Goal: Find contact information: Find contact information

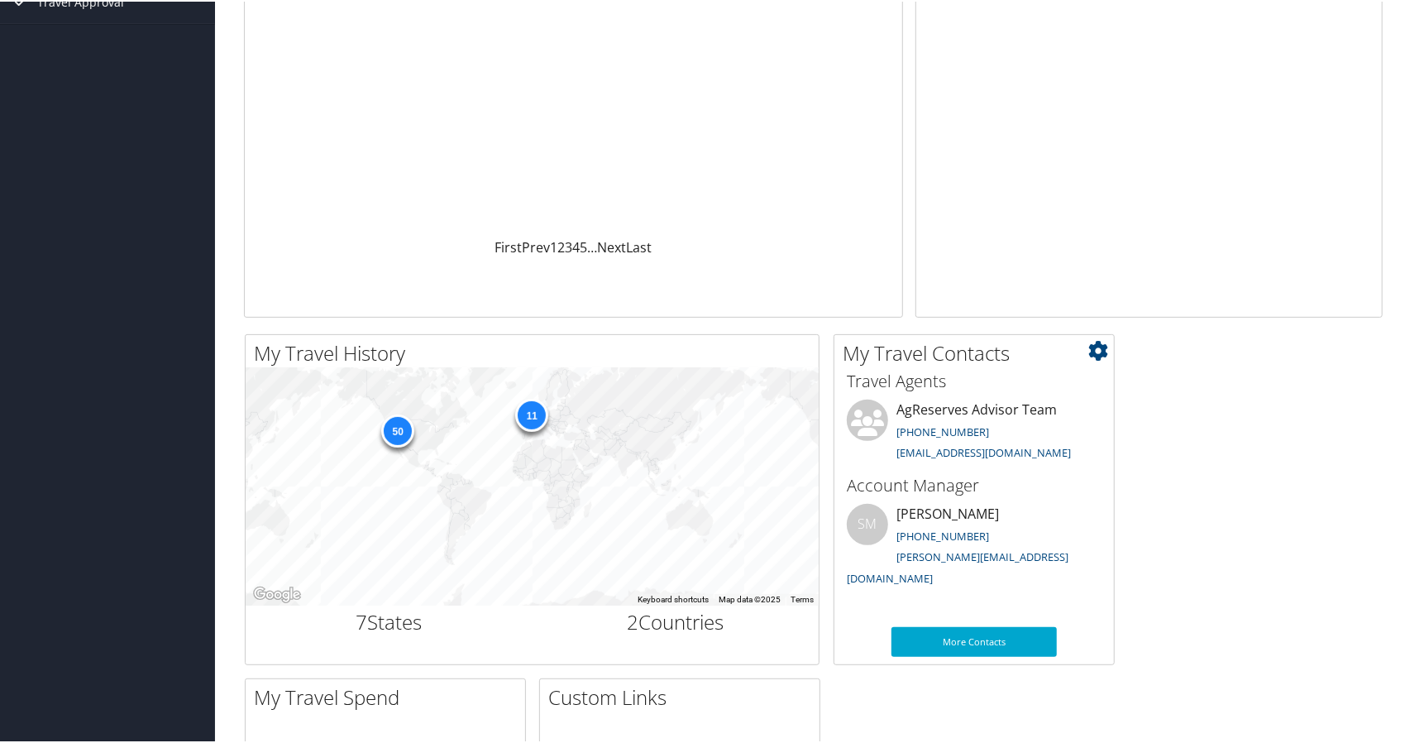
scroll to position [231, 0]
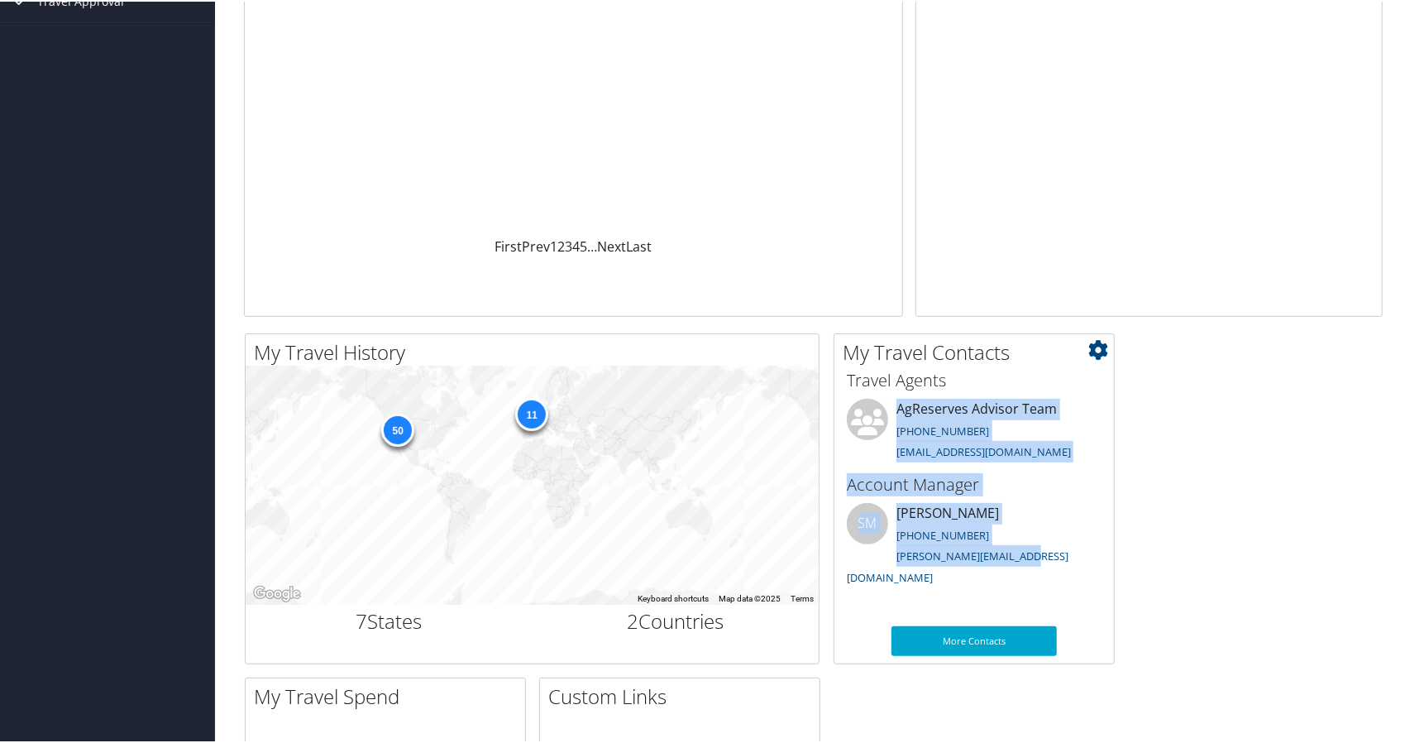
drag, startPoint x: 1060, startPoint y: 555, endPoint x: 864, endPoint y: 404, distance: 247.2
click at [864, 404] on div "Travel Agents AgReserves Advisor Team 801-327-7668 trips@cbtravel.com Account M…" at bounding box center [975, 520] width 280 height 310
copy div "AgReserves Advisor Team 801-327-7668 trips@cbtravel.com Account Manager SM Susa…"
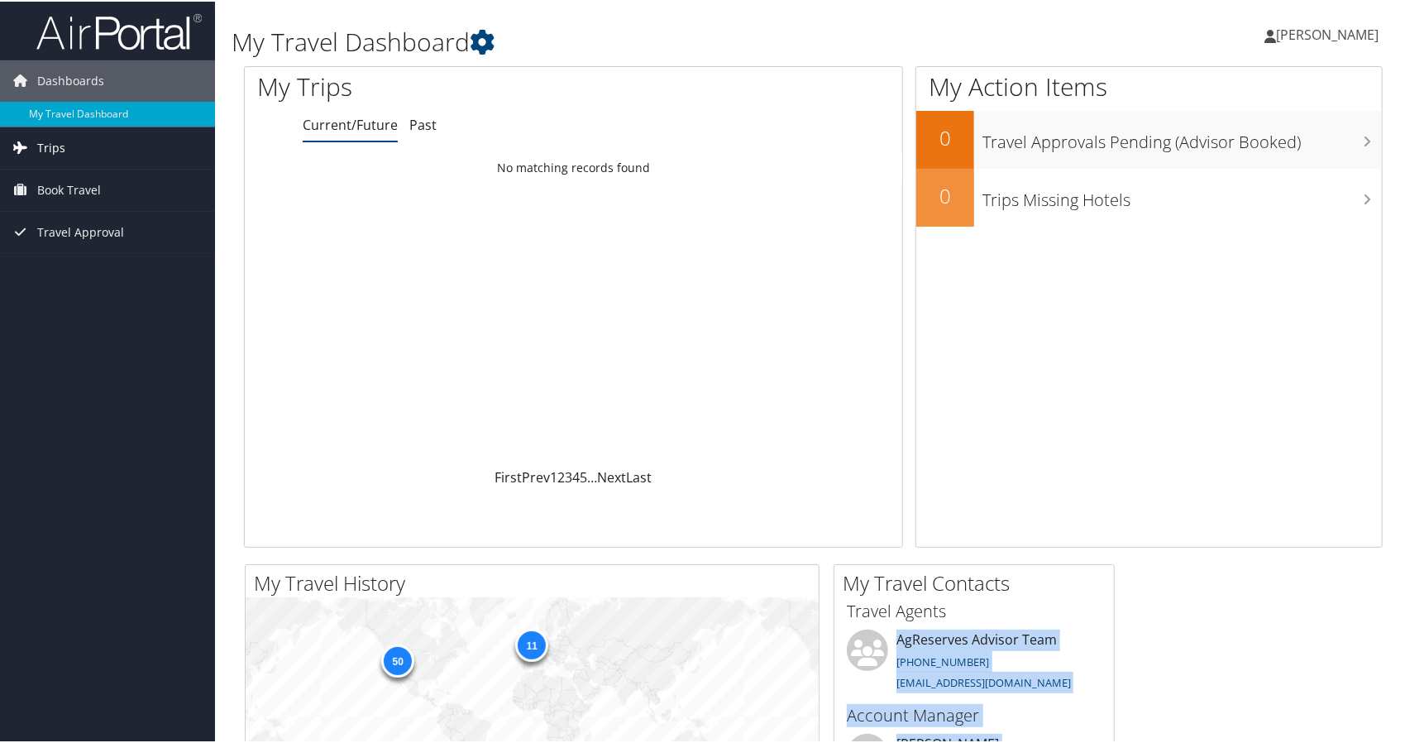
click at [58, 150] on span "Trips" at bounding box center [51, 146] width 28 height 41
click at [119, 177] on link "Current/Future Trips" at bounding box center [107, 179] width 215 height 25
